Goal: Find specific page/section: Find specific page/section

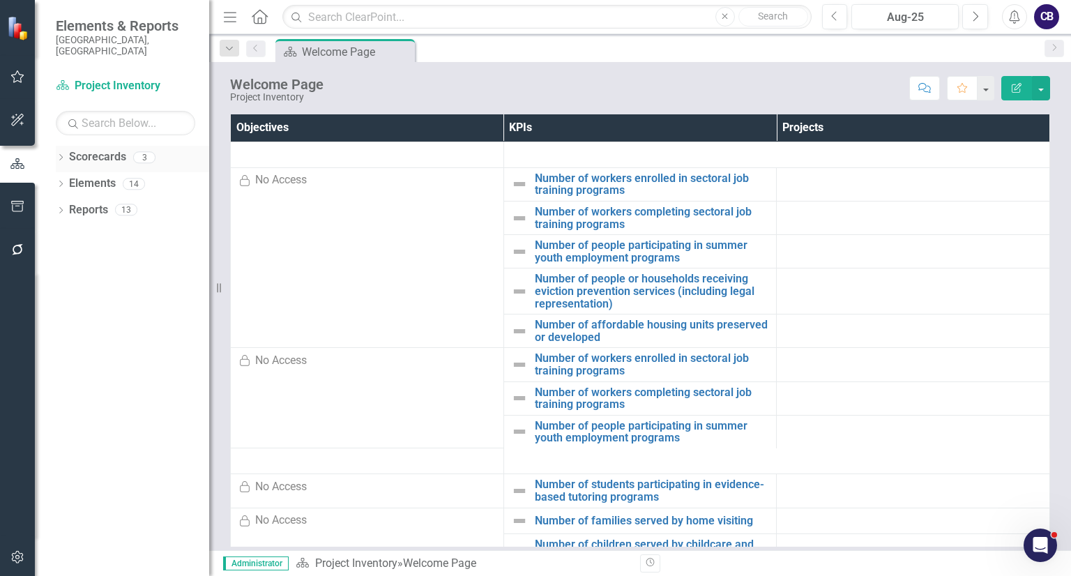
click at [59, 155] on icon "Dropdown" at bounding box center [61, 159] width 10 height 8
click at [80, 202] on link "Participatory Budgeting Scoring" at bounding box center [143, 210] width 133 height 16
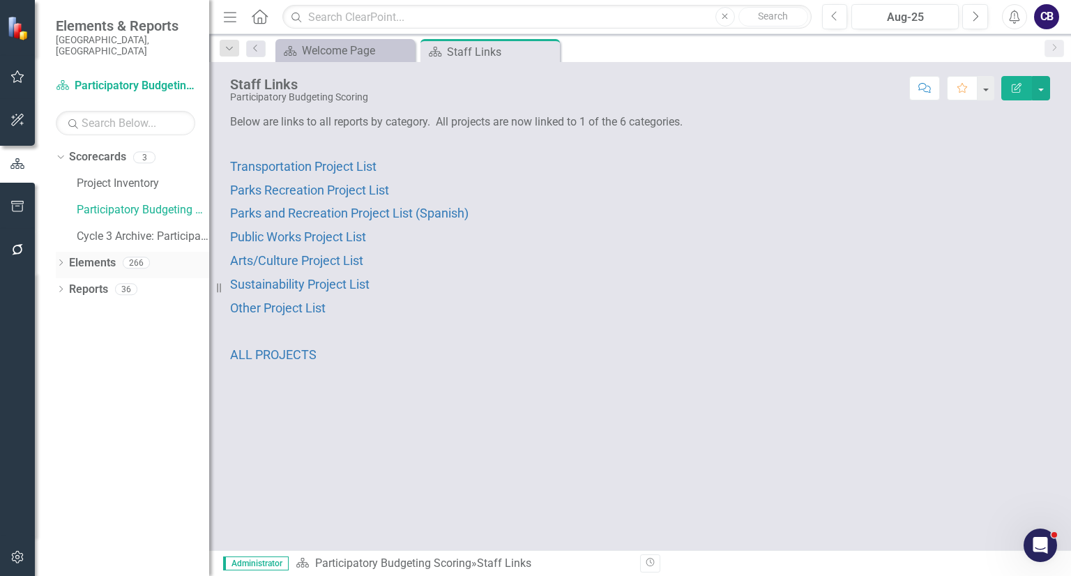
click at [106, 255] on link "Elements" at bounding box center [92, 263] width 47 height 16
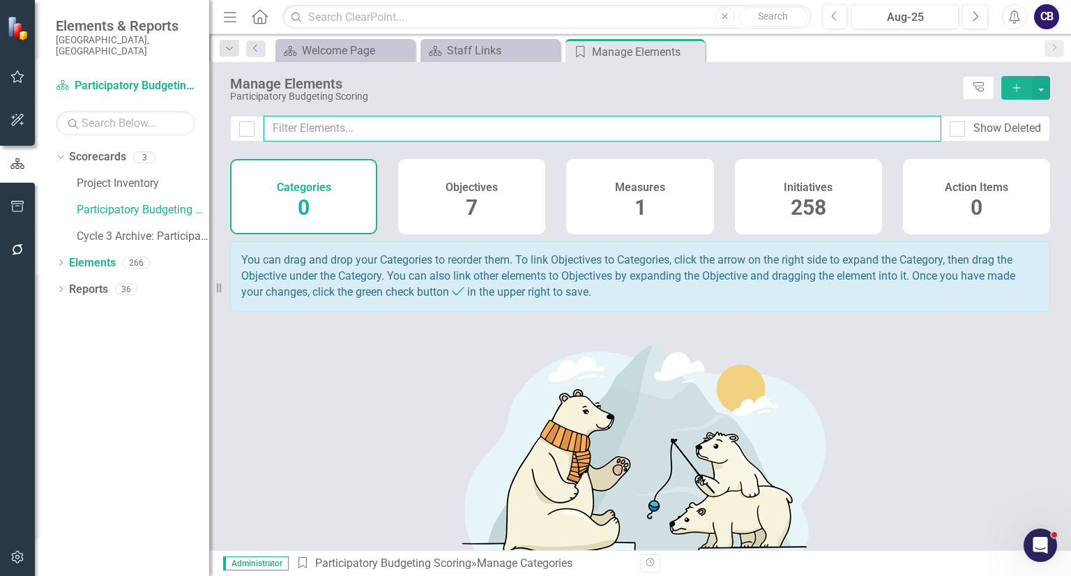
click at [368, 126] on input "text" at bounding box center [603, 129] width 678 height 26
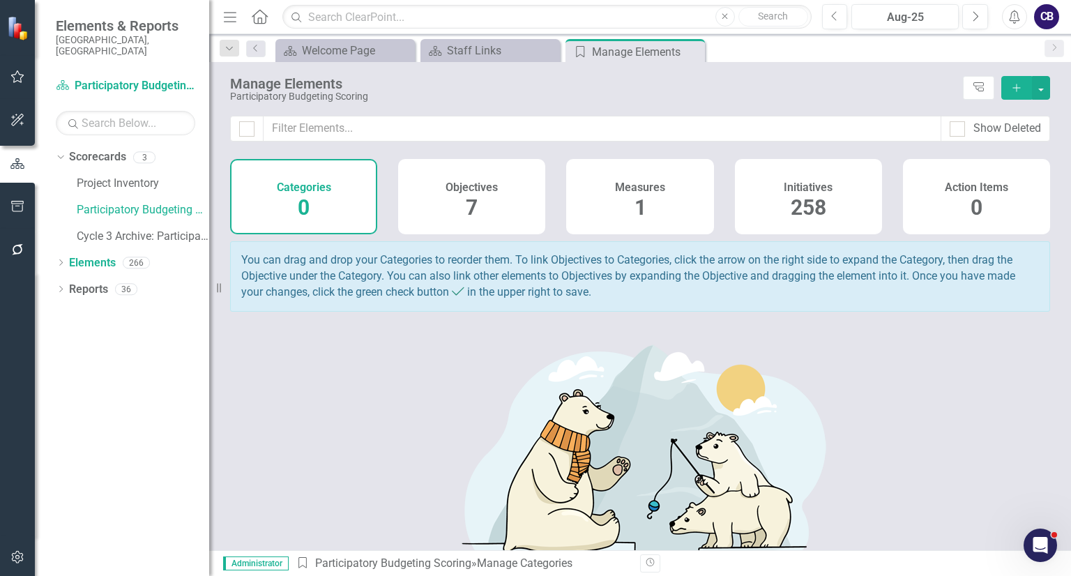
click at [759, 227] on div "Initiatives 258" at bounding box center [808, 196] width 147 height 75
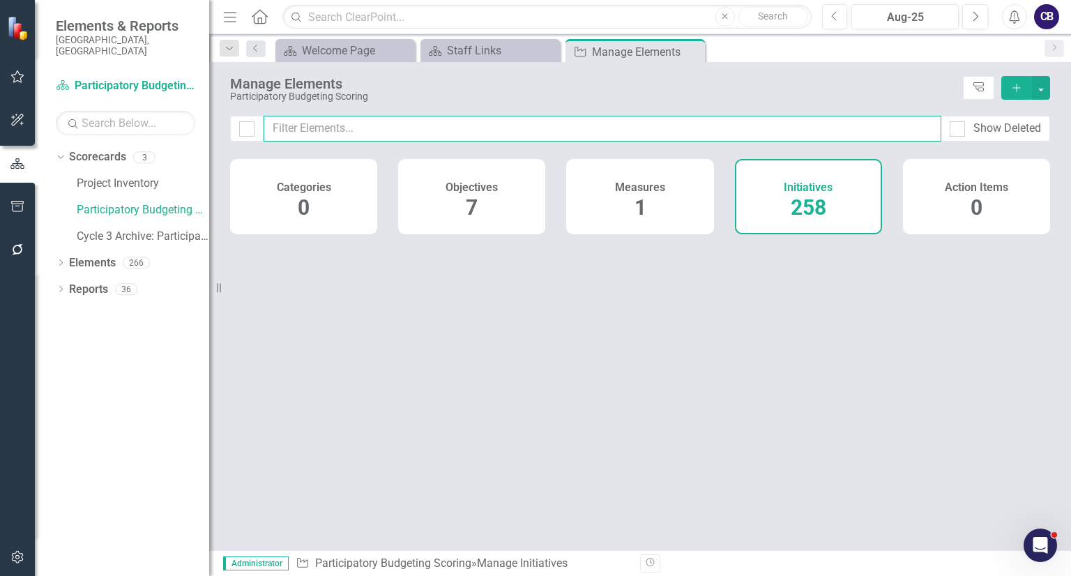
click at [698, 132] on input "text" at bounding box center [603, 129] width 678 height 26
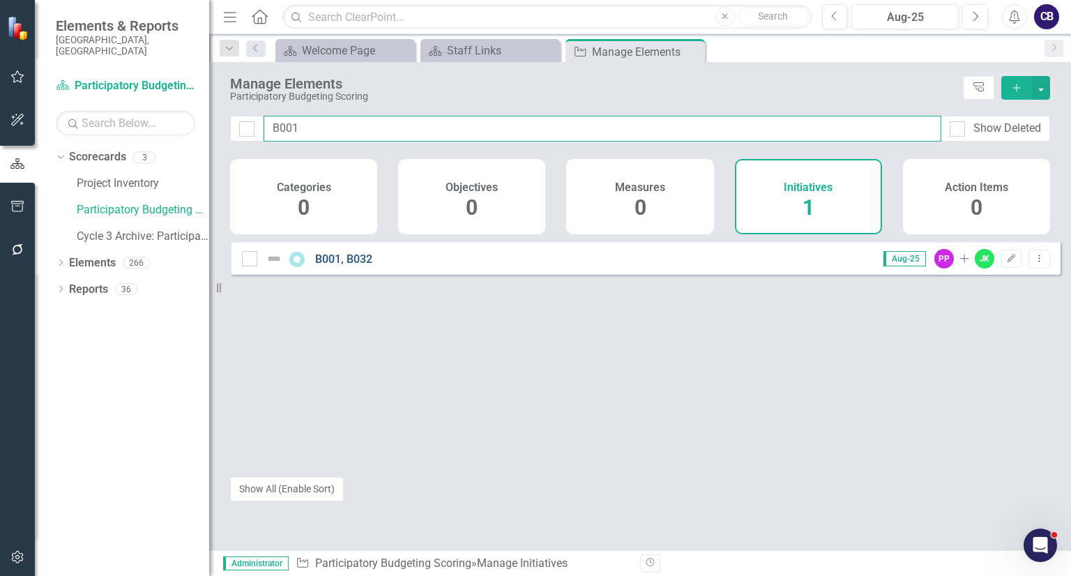
type input "B001"
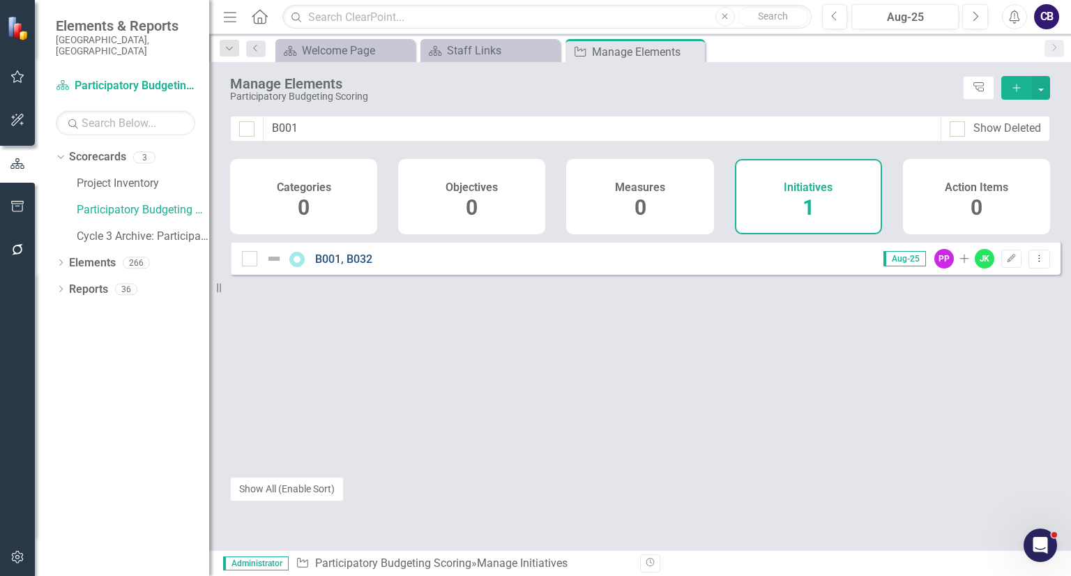
click at [315, 266] on link "B001, B032" at bounding box center [343, 258] width 57 height 13
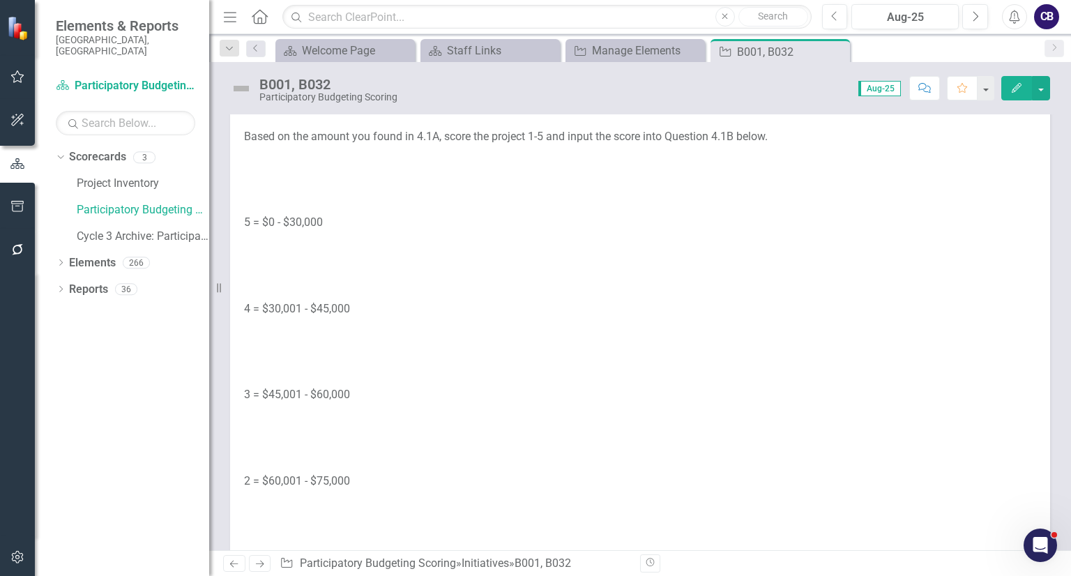
scroll to position [2666, 0]
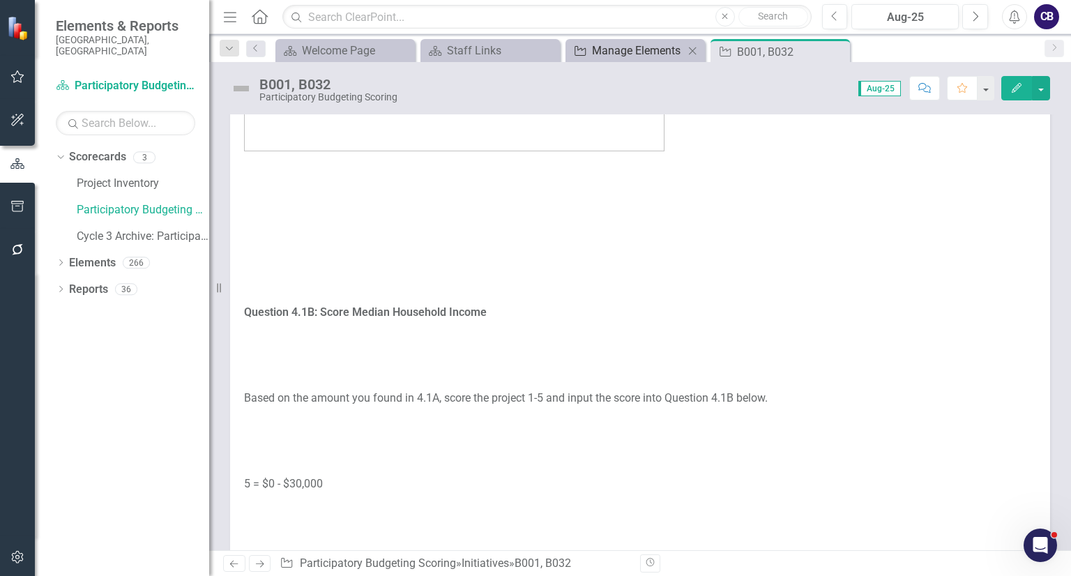
click at [645, 43] on div "Manage Elements" at bounding box center [638, 50] width 92 height 17
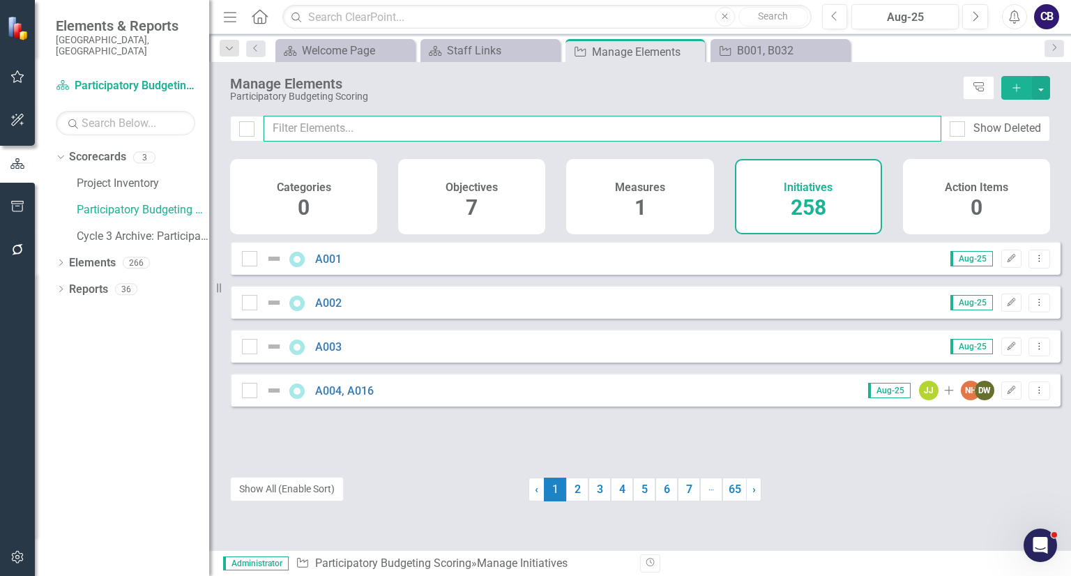
click at [520, 131] on input "text" at bounding box center [603, 129] width 678 height 26
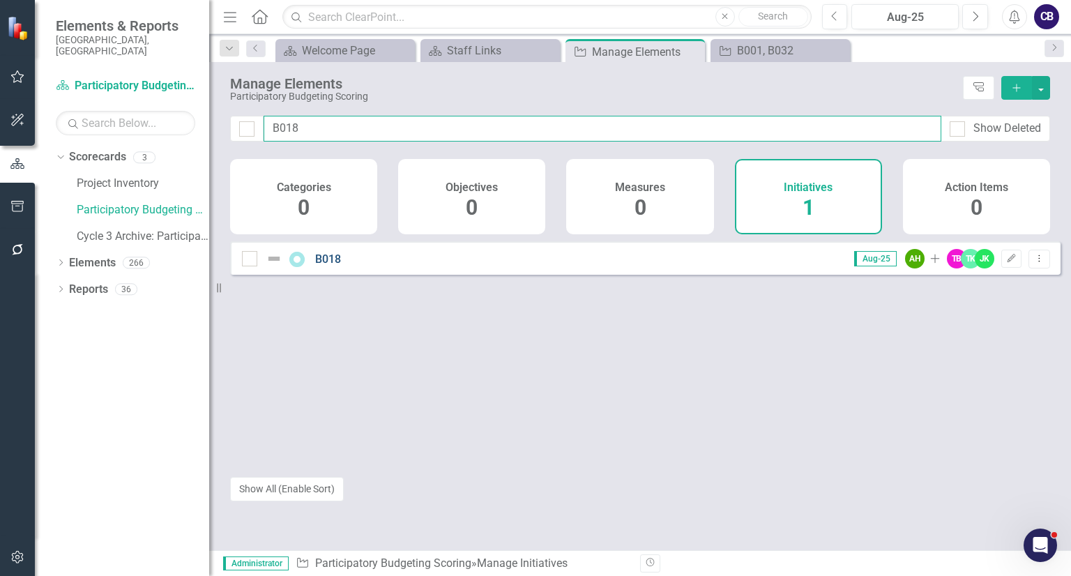
type input "B018"
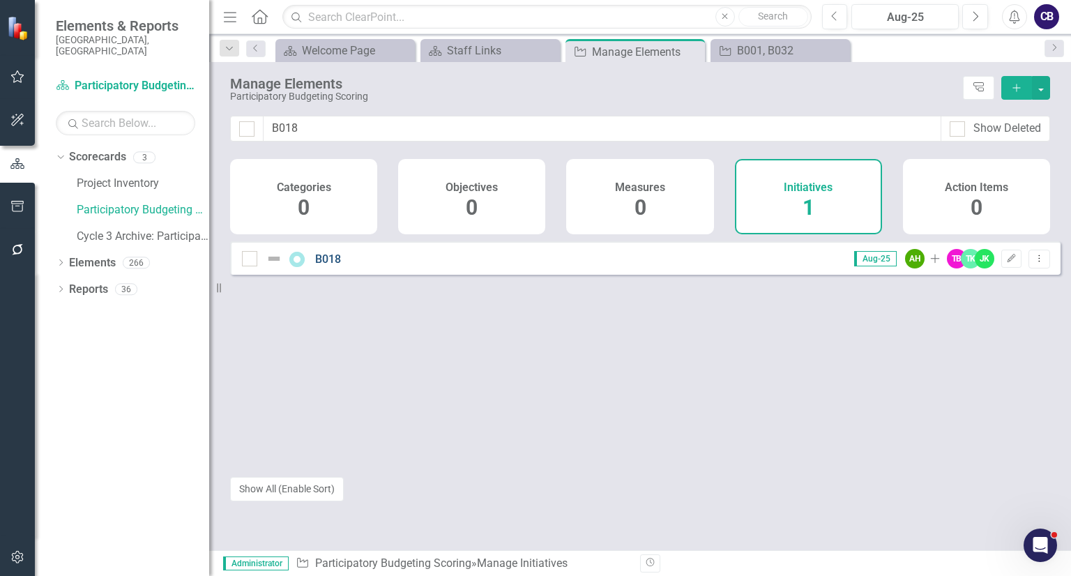
click at [332, 266] on link "B018" at bounding box center [328, 258] width 26 height 13
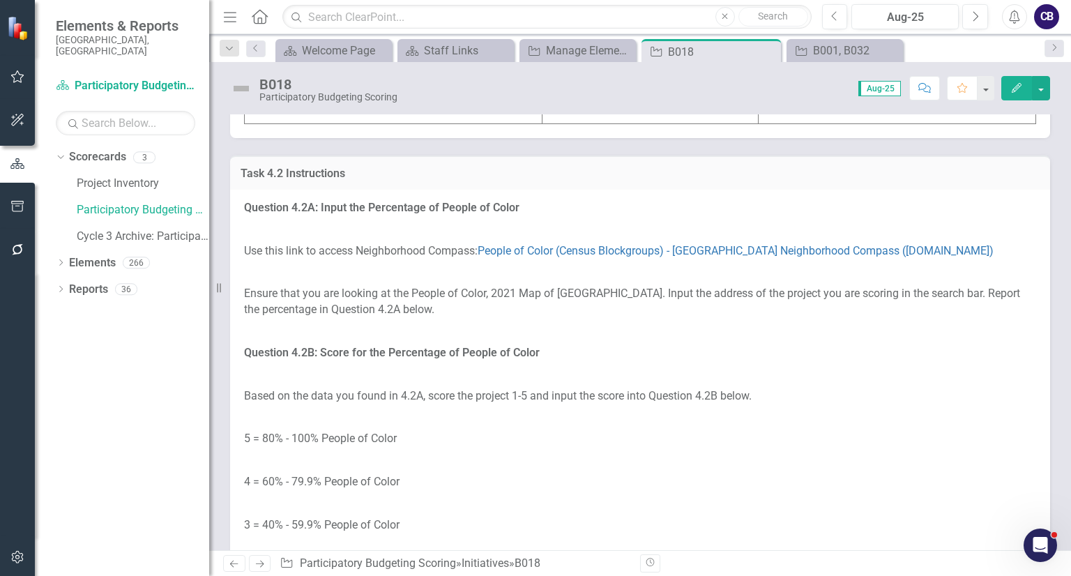
scroll to position [3854, 0]
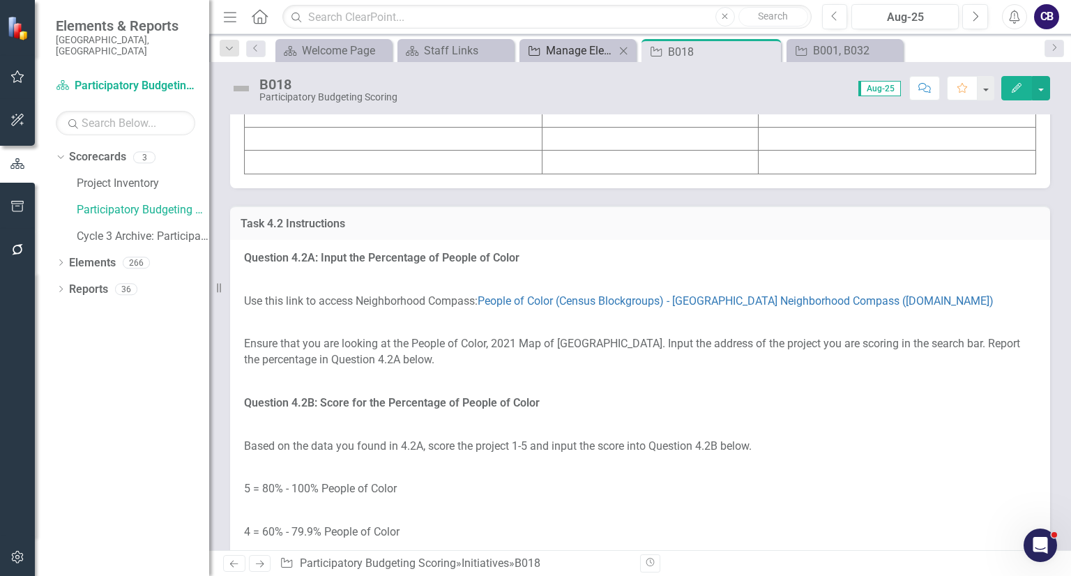
click at [548, 51] on div "Manage Elements" at bounding box center [580, 50] width 69 height 17
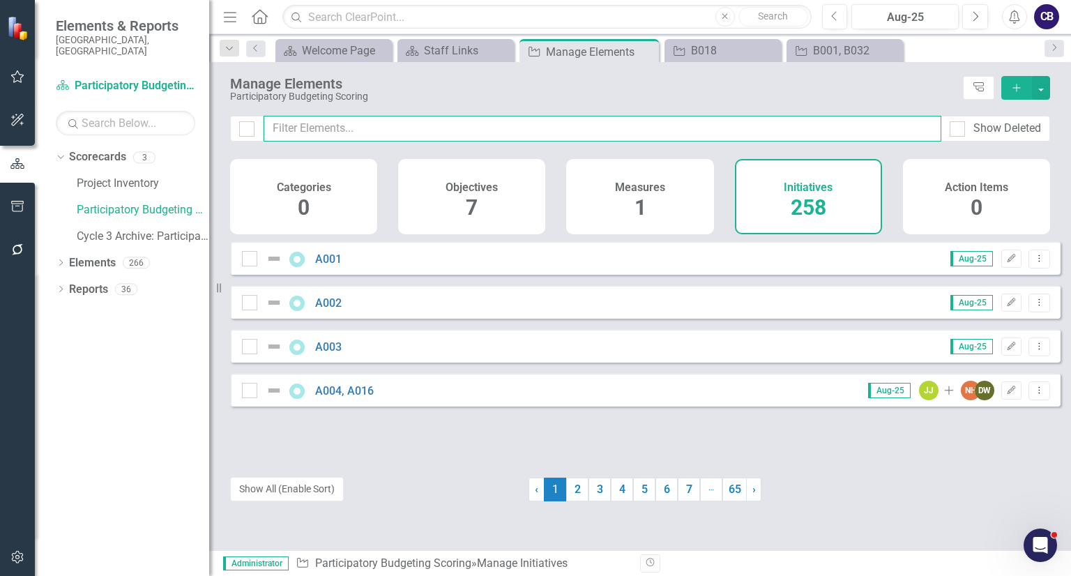
click at [509, 117] on input "text" at bounding box center [603, 129] width 678 height 26
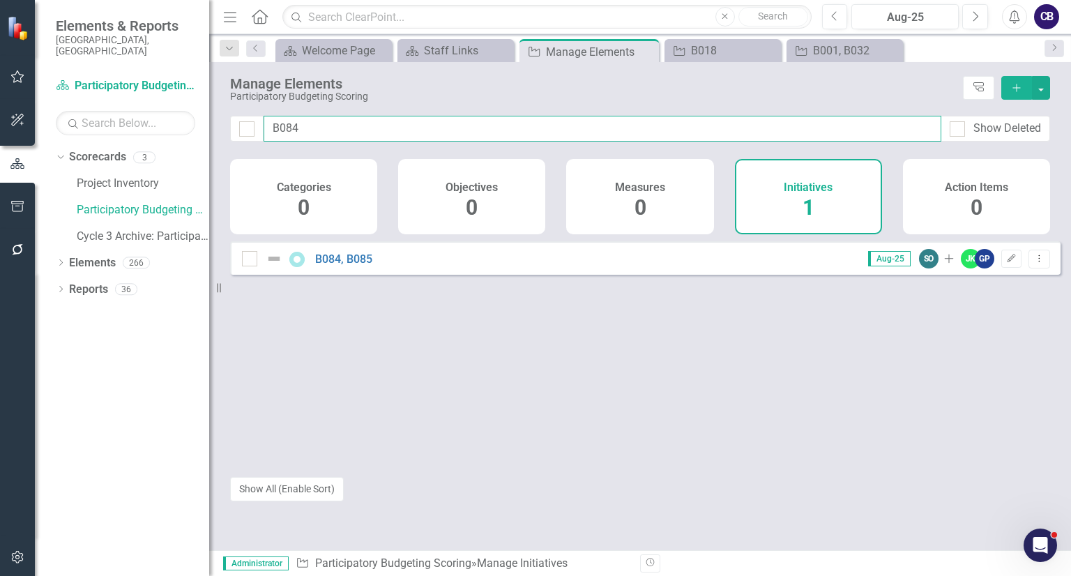
type input "B084"
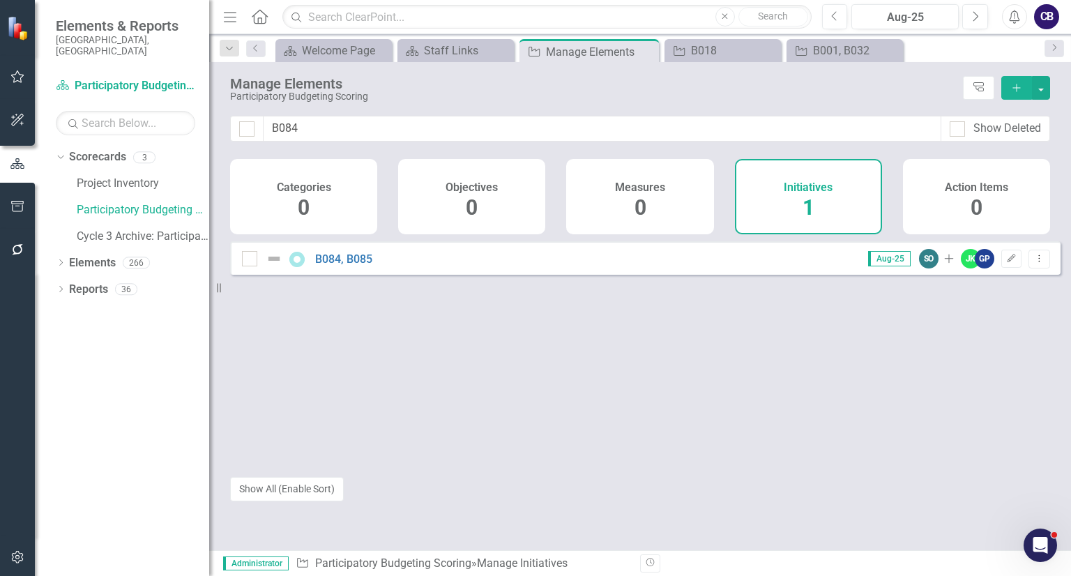
click at [331, 267] on div "B084, B085" at bounding box center [309, 258] width 134 height 17
click at [326, 266] on link "B084, B085" at bounding box center [343, 258] width 57 height 13
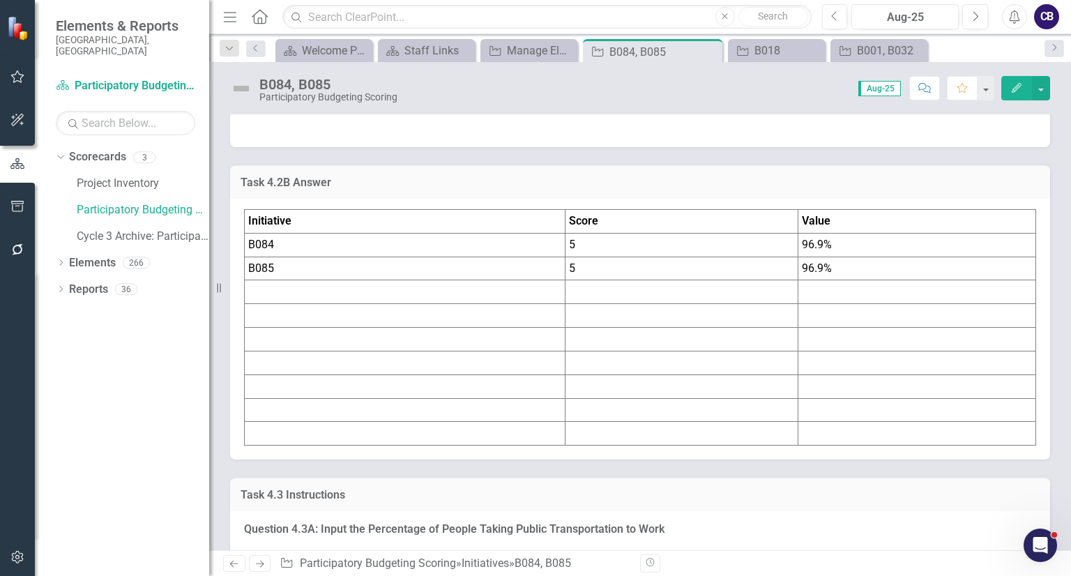
scroll to position [4172, 0]
click at [63, 259] on div "Dropdown" at bounding box center [61, 265] width 10 height 12
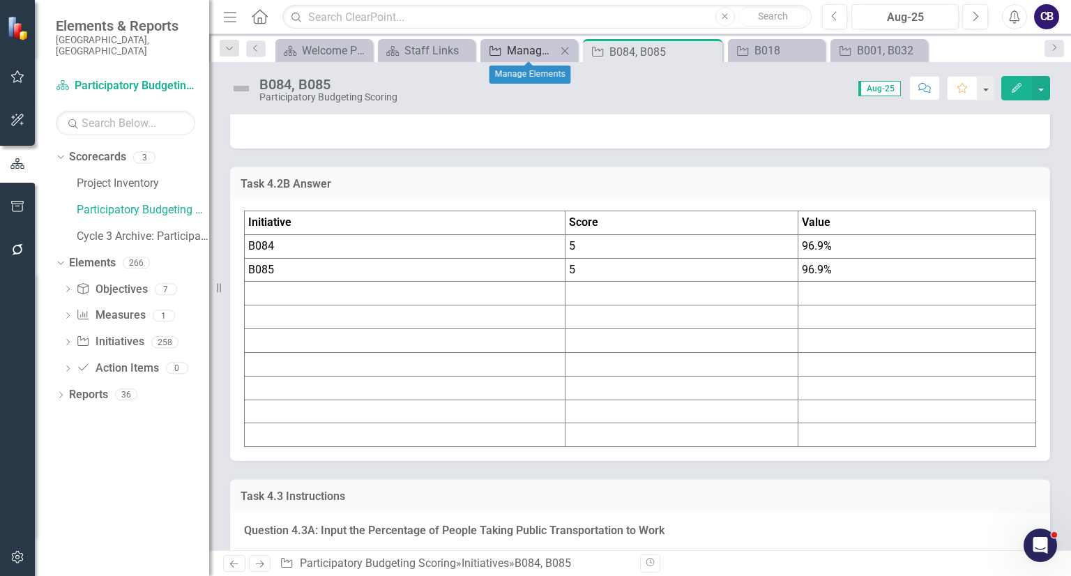
click at [522, 52] on div "Manage Elements" at bounding box center [532, 50] width 50 height 17
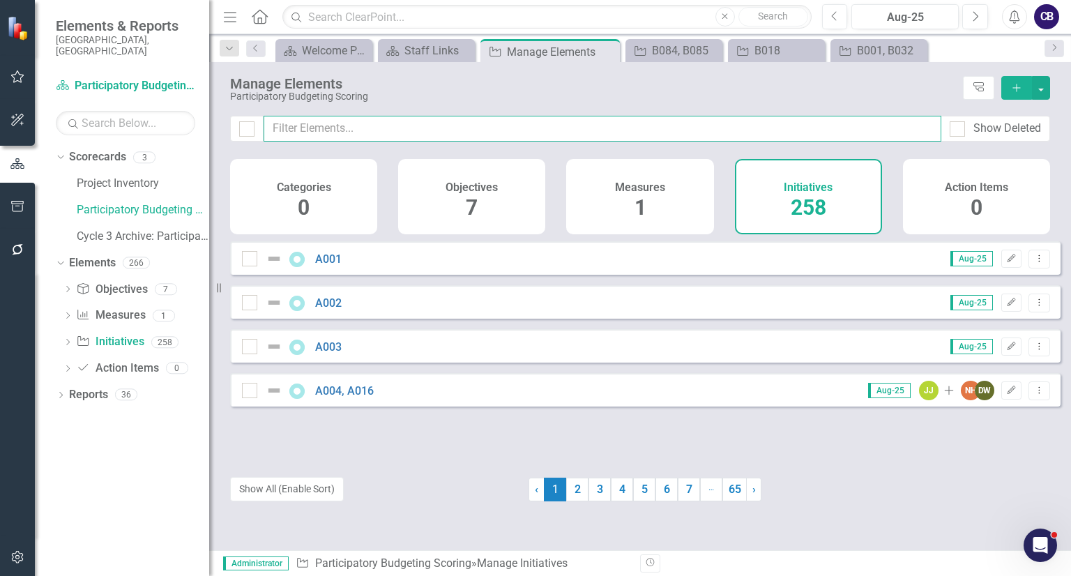
click at [432, 132] on input "text" at bounding box center [603, 129] width 678 height 26
type input "b"
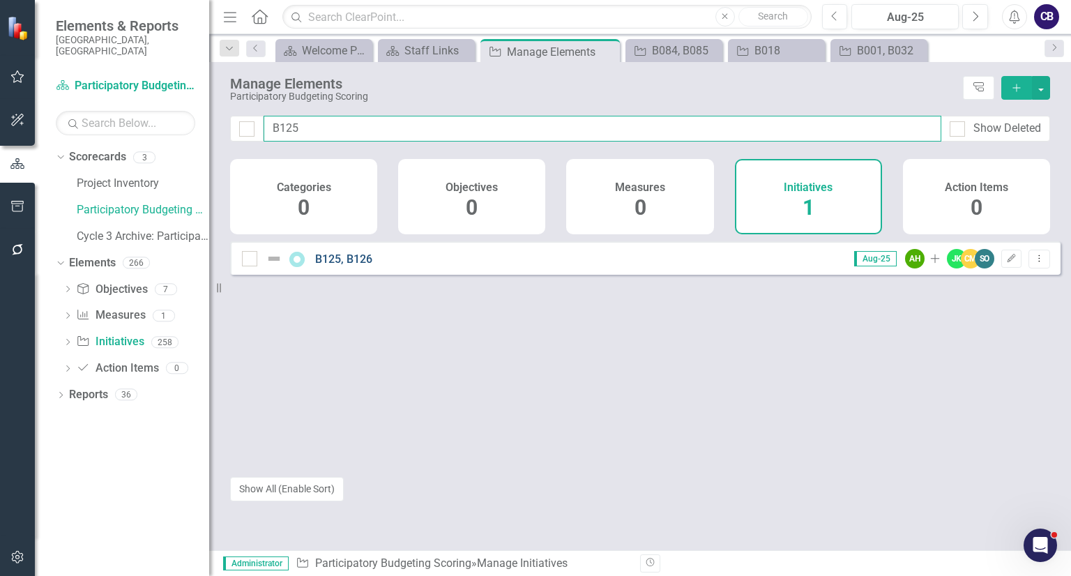
type input "B125"
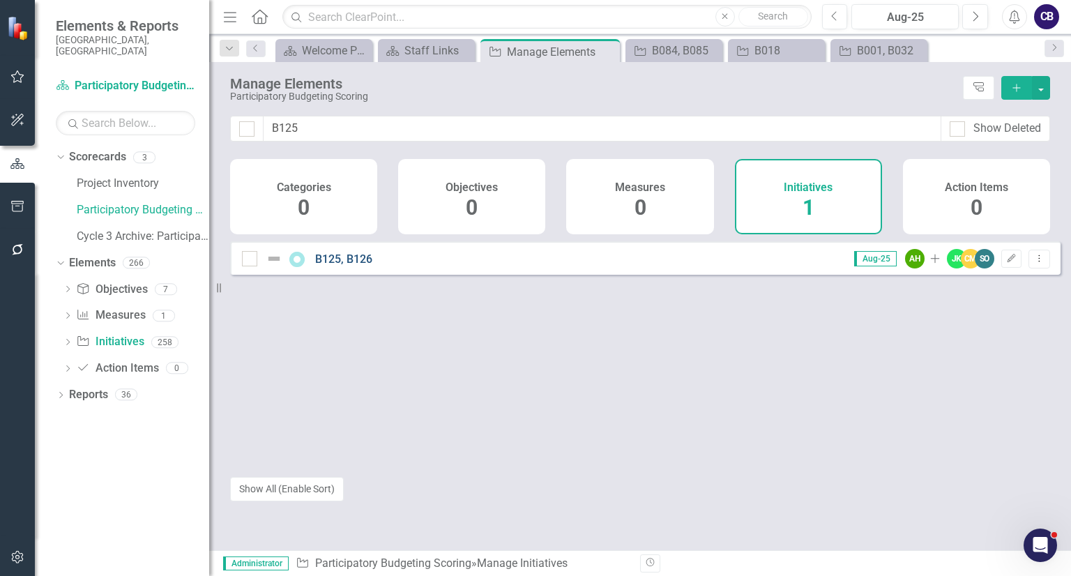
click at [327, 266] on link "B125, B126" at bounding box center [343, 258] width 57 height 13
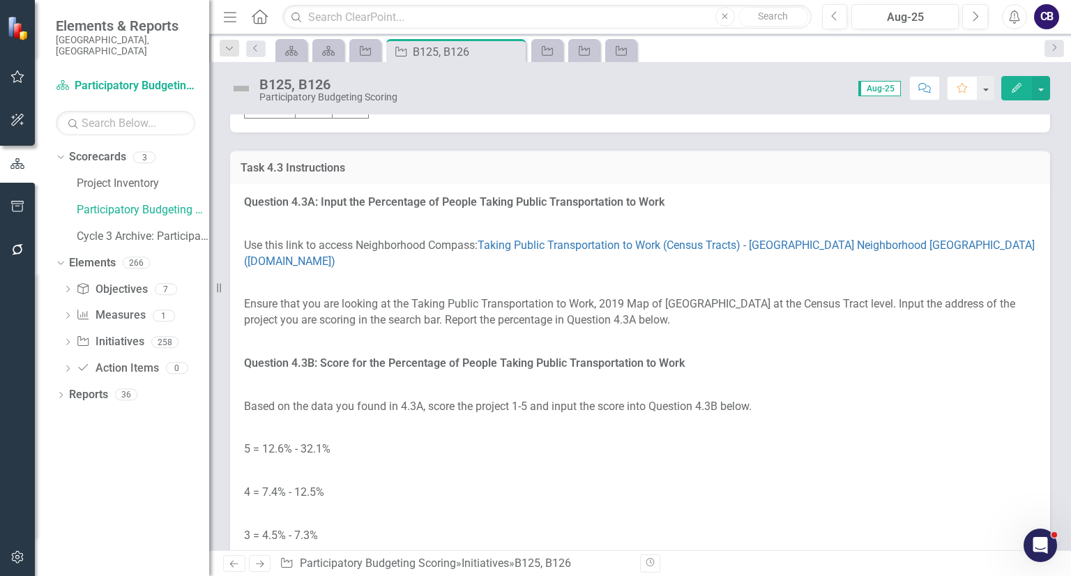
scroll to position [4956, 0]
